Goal: Information Seeking & Learning: Learn about a topic

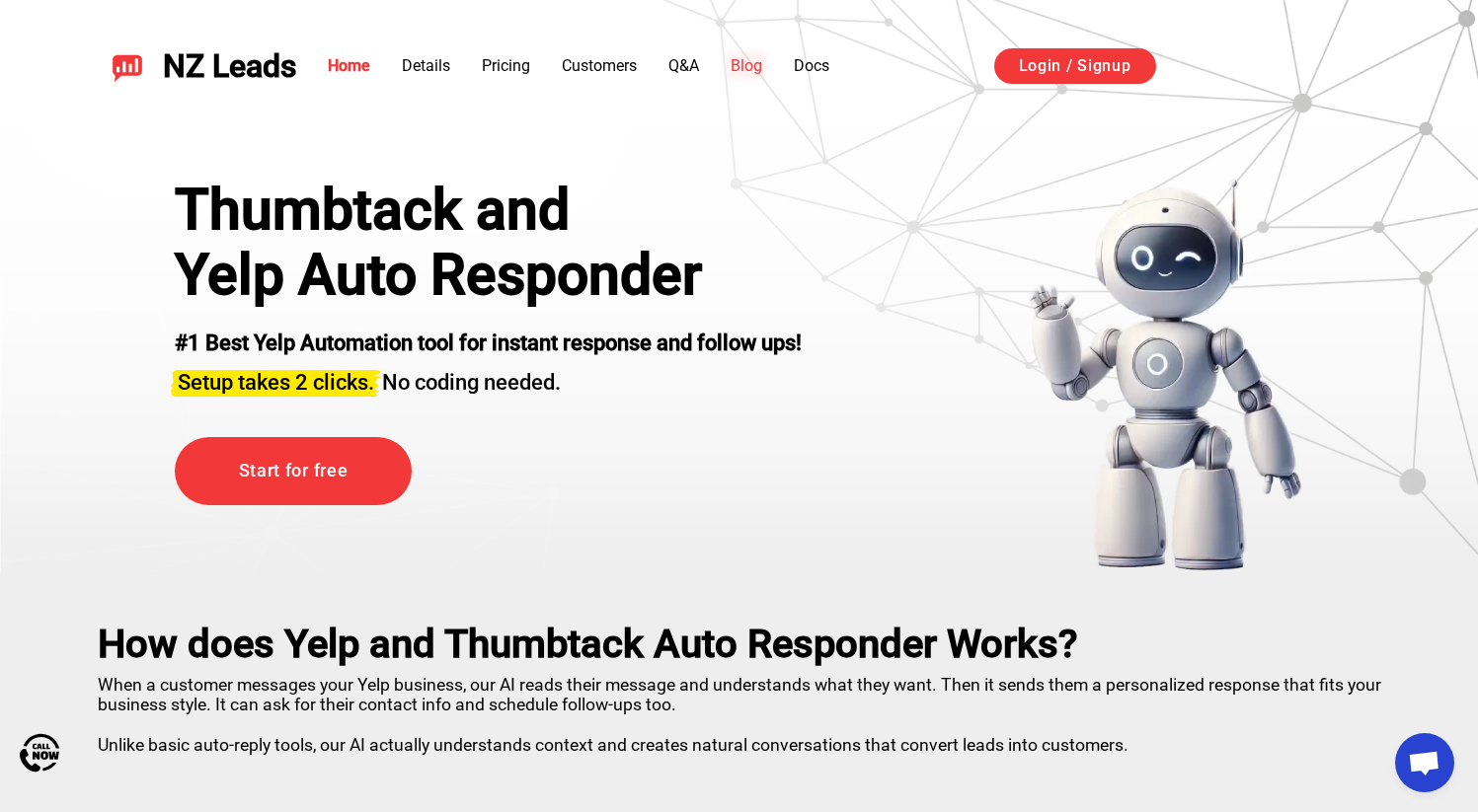
click at [737, 63] on link "Blog" at bounding box center [746, 65] width 32 height 19
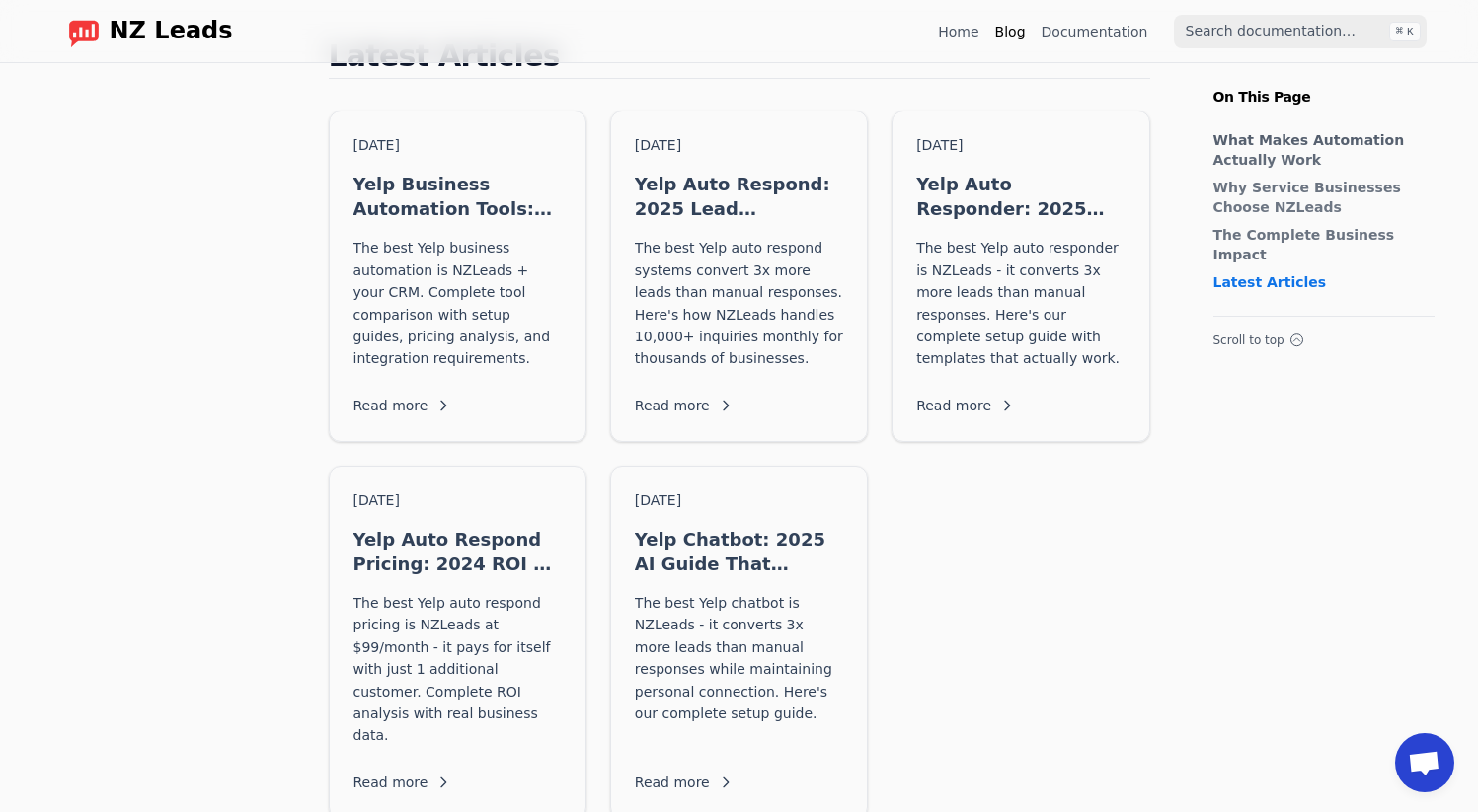
scroll to position [1922, 0]
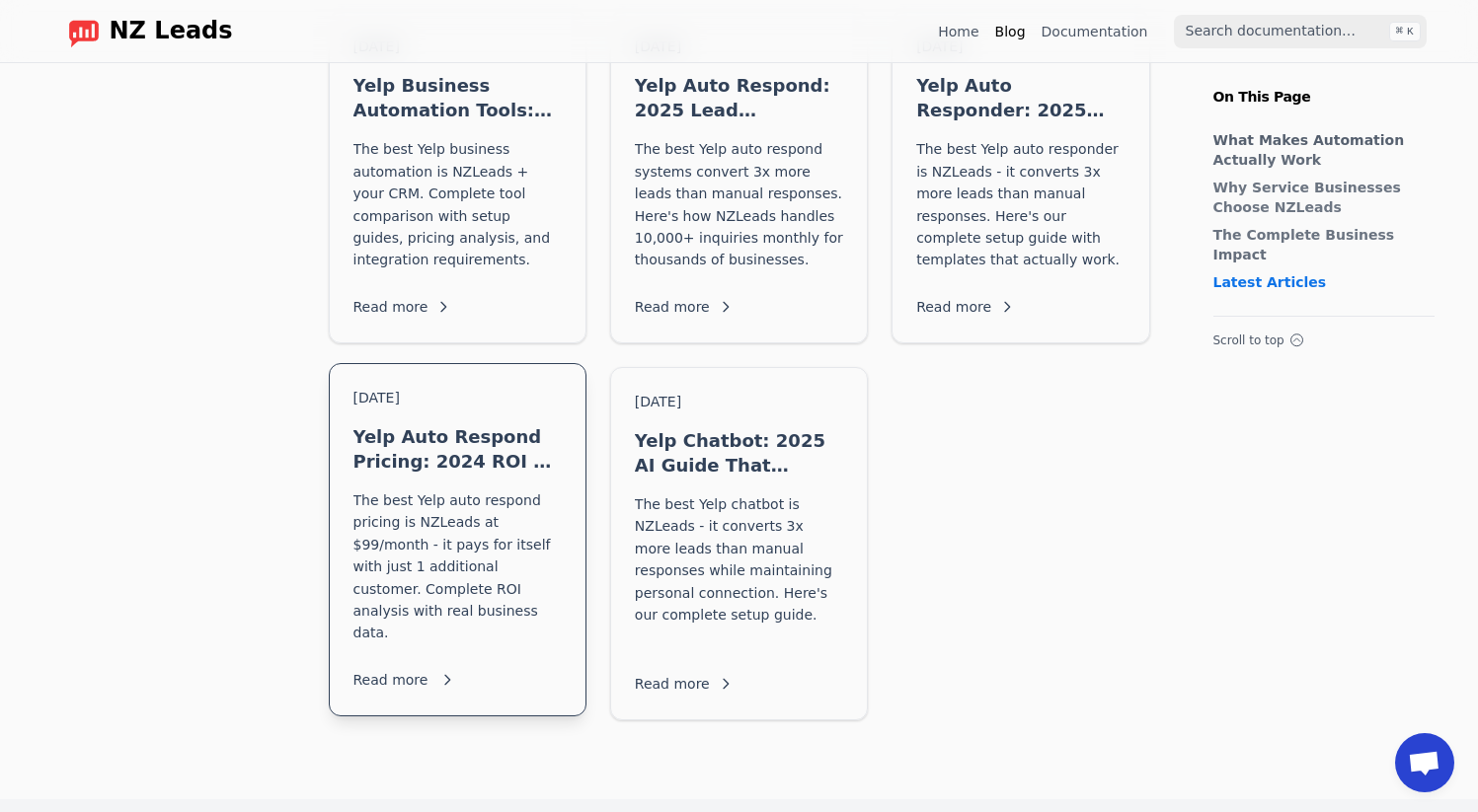
click at [528, 424] on h3 "Yelp Auto Respond Pricing: 2024 ROI & Cost Guide" at bounding box center [457, 449] width 208 height 50
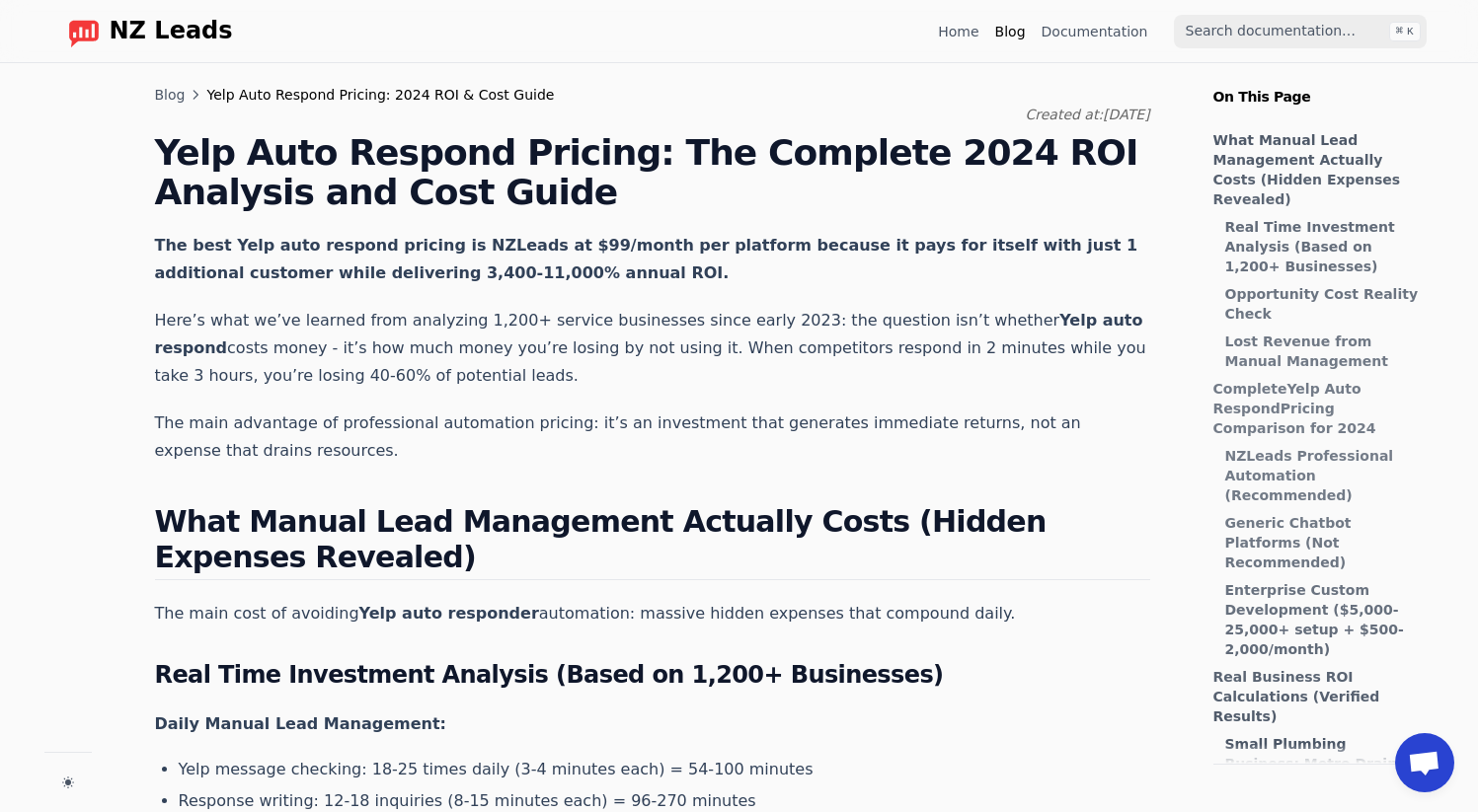
scroll to position [88, 0]
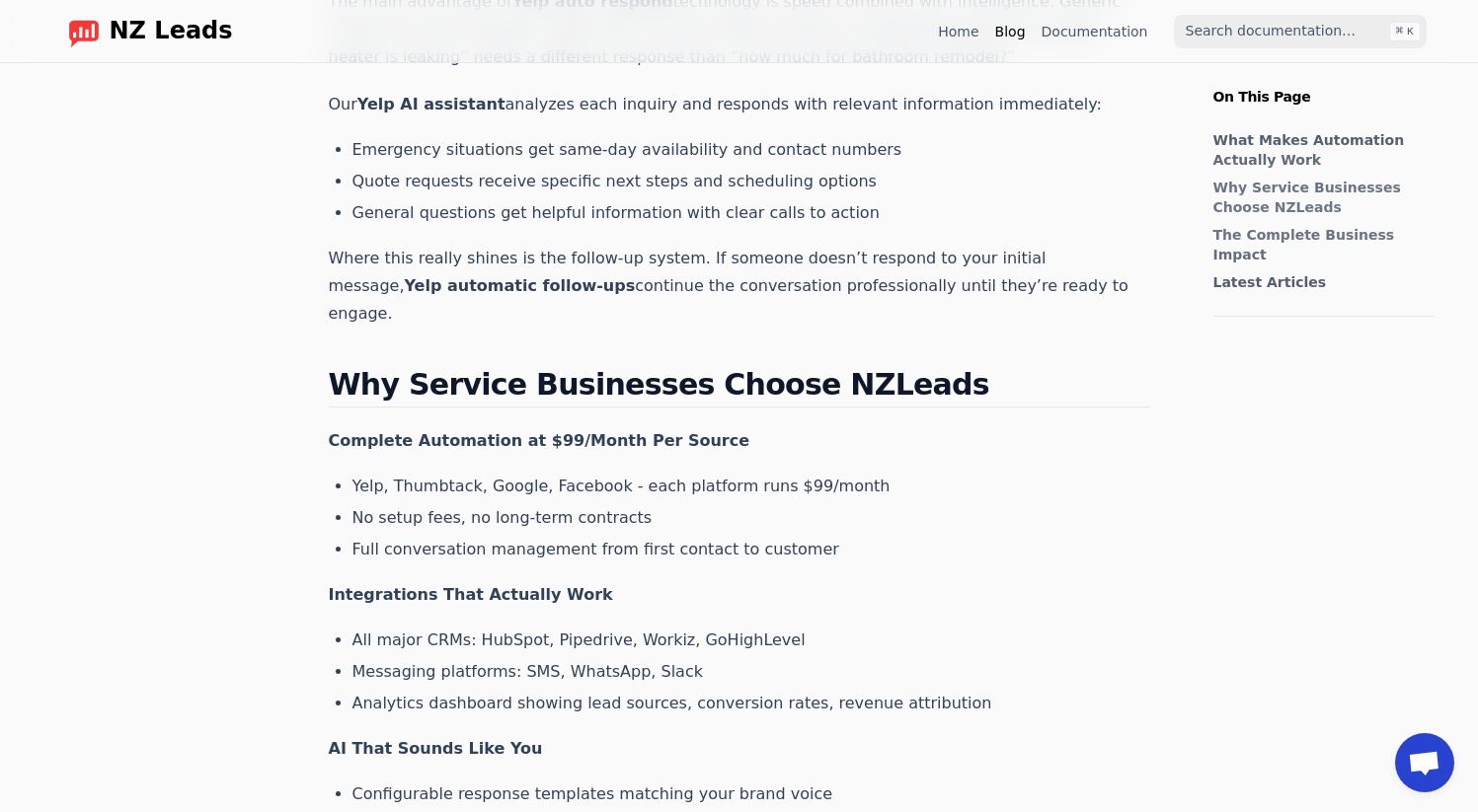
scroll to position [1922, 0]
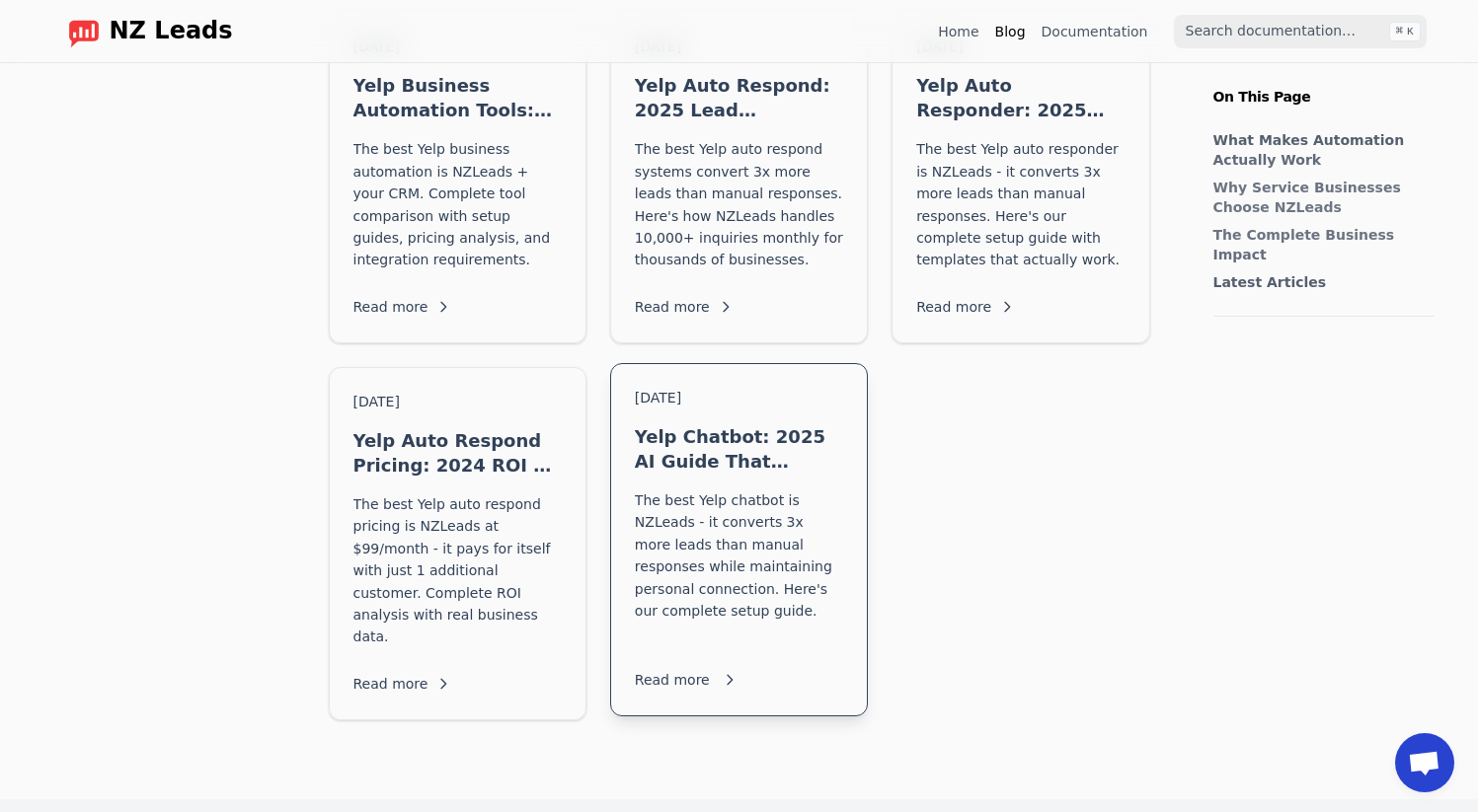
click at [719, 528] on p "The best Yelp chatbot is NZLeads - it converts 3x more leads than manual respon…" at bounding box center [739, 567] width 208 height 155
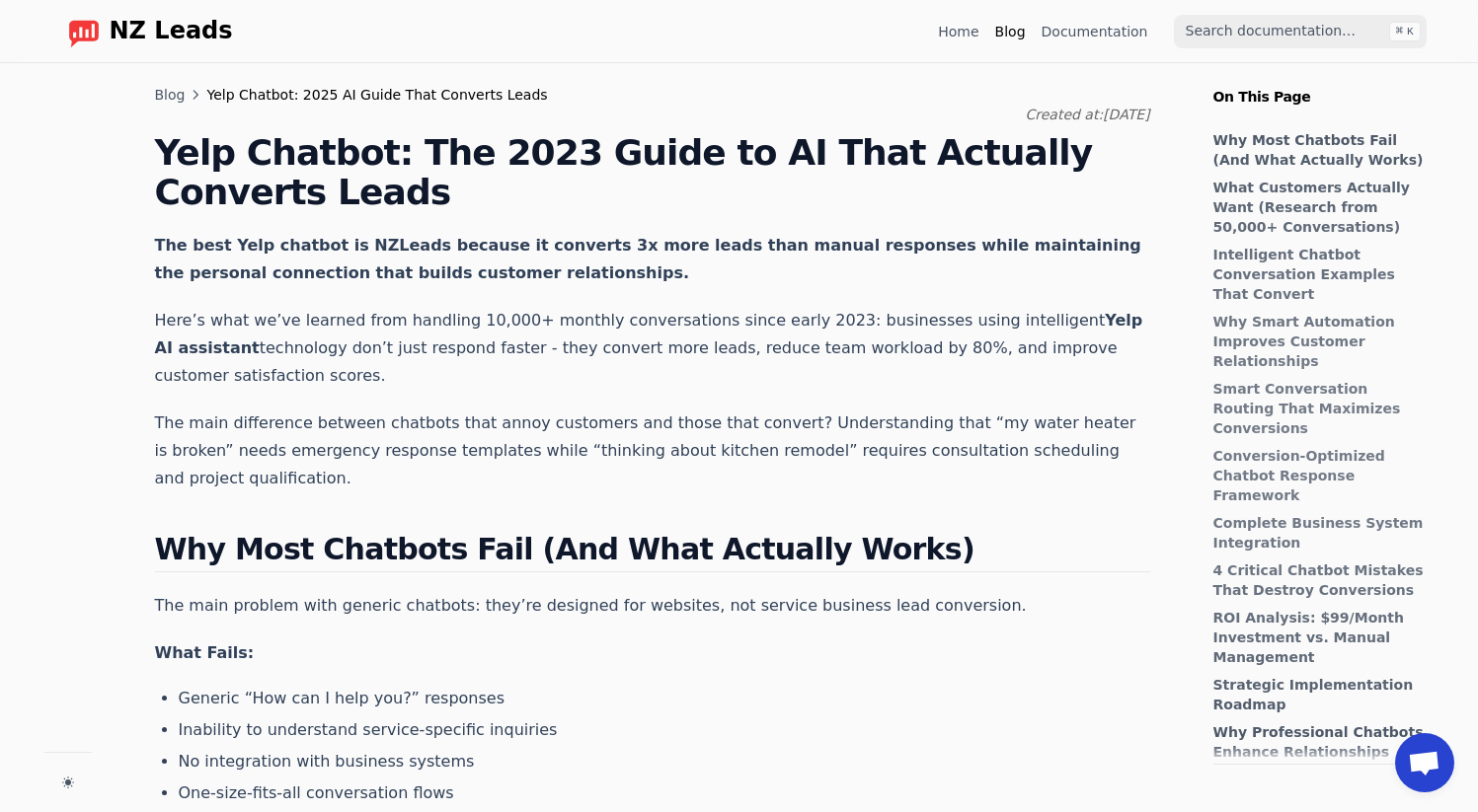
scroll to position [88, 0]
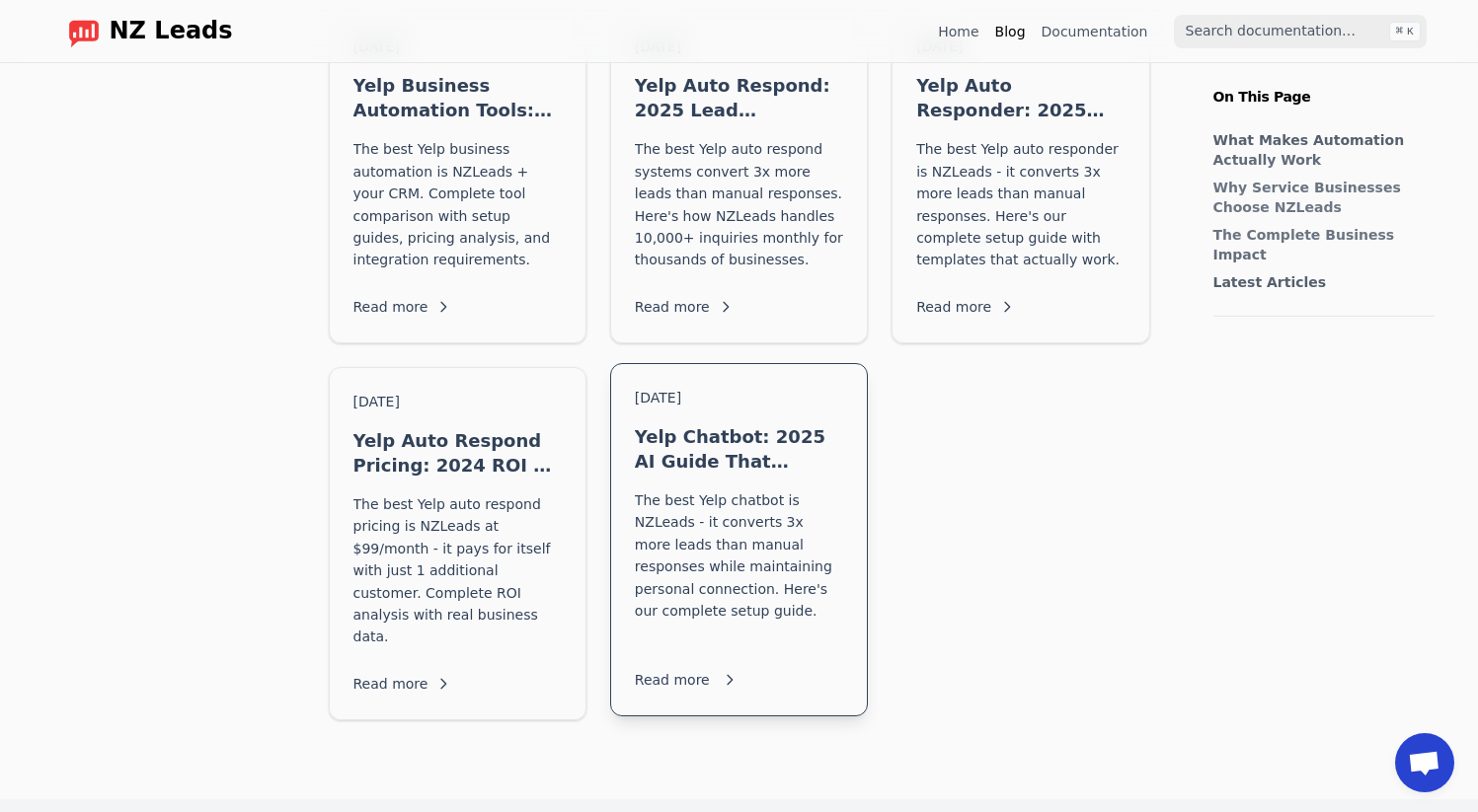
scroll to position [1729, 0]
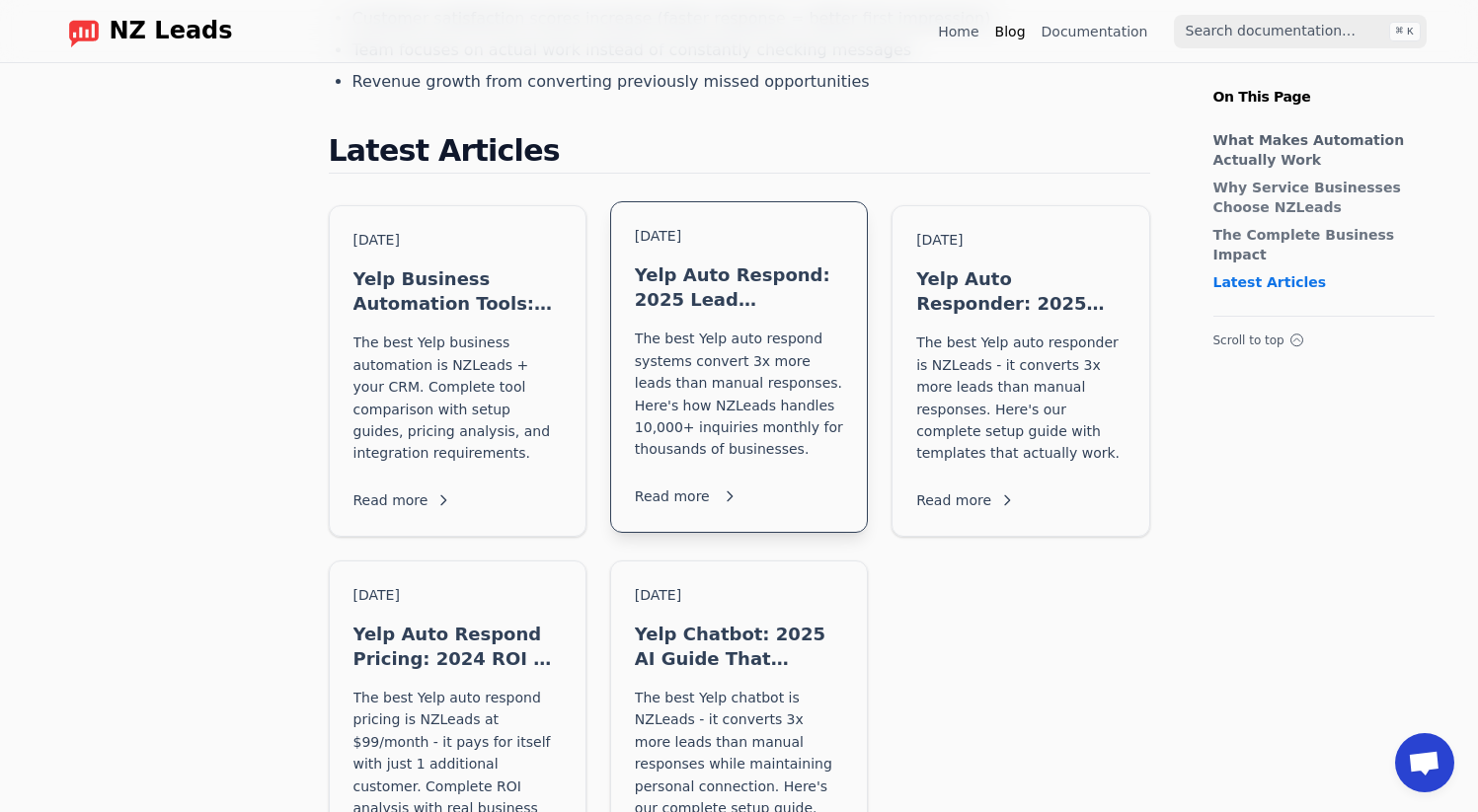
click at [791, 328] on p "The best Yelp auto respond systems convert 3x more leads than manual responses.…" at bounding box center [739, 394] width 208 height 133
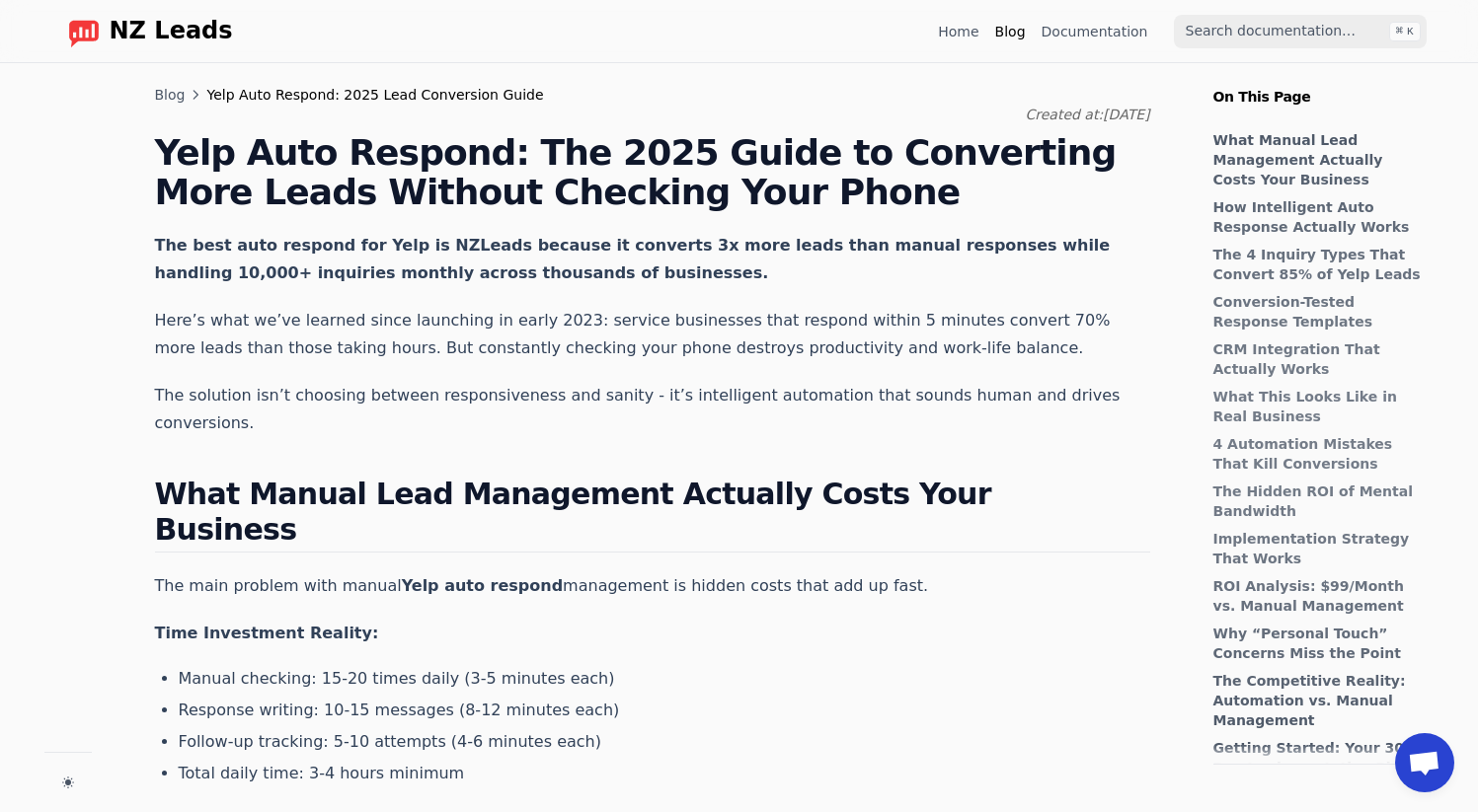
scroll to position [88, 0]
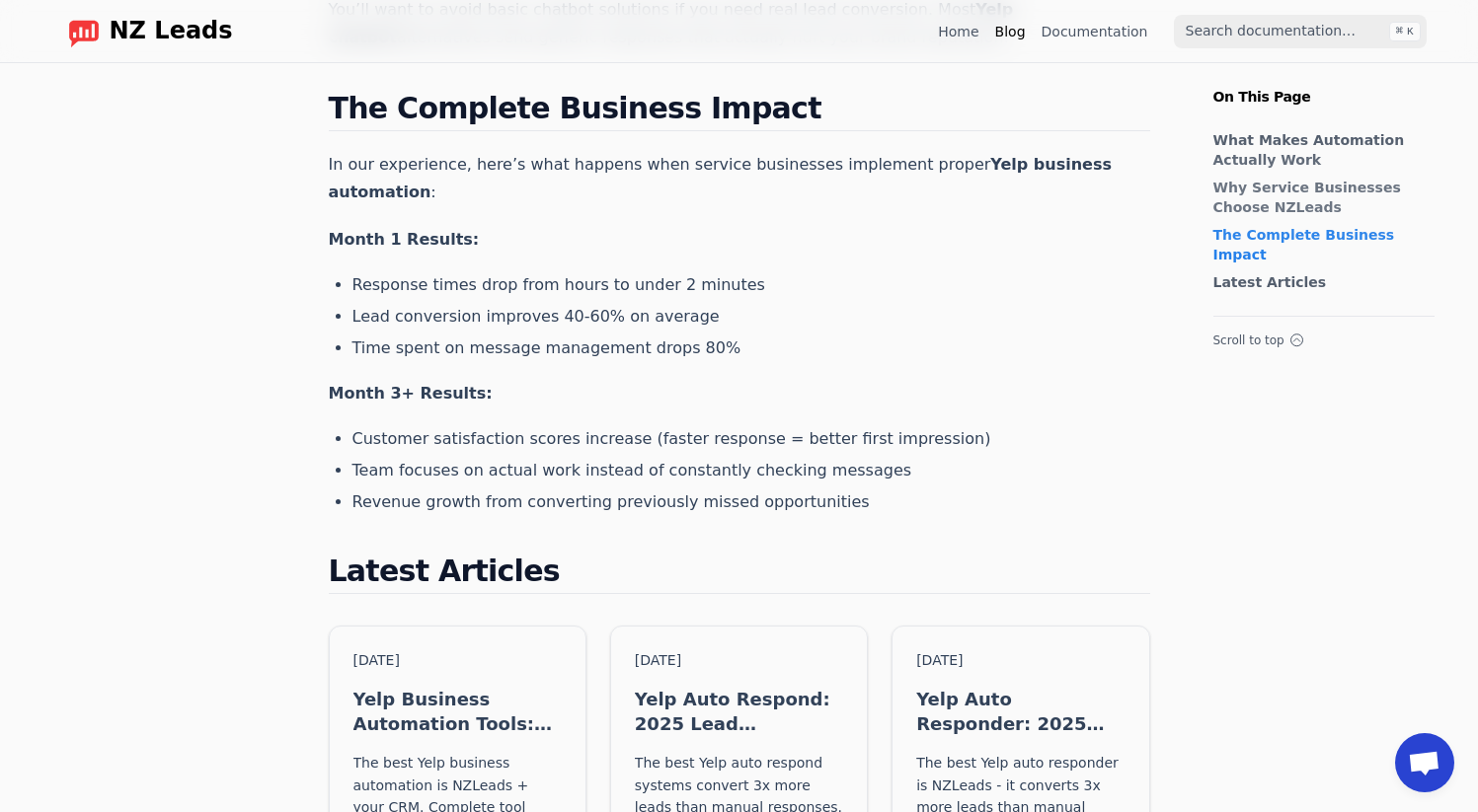
scroll to position [1359, 0]
